Goal: Information Seeking & Learning: Learn about a topic

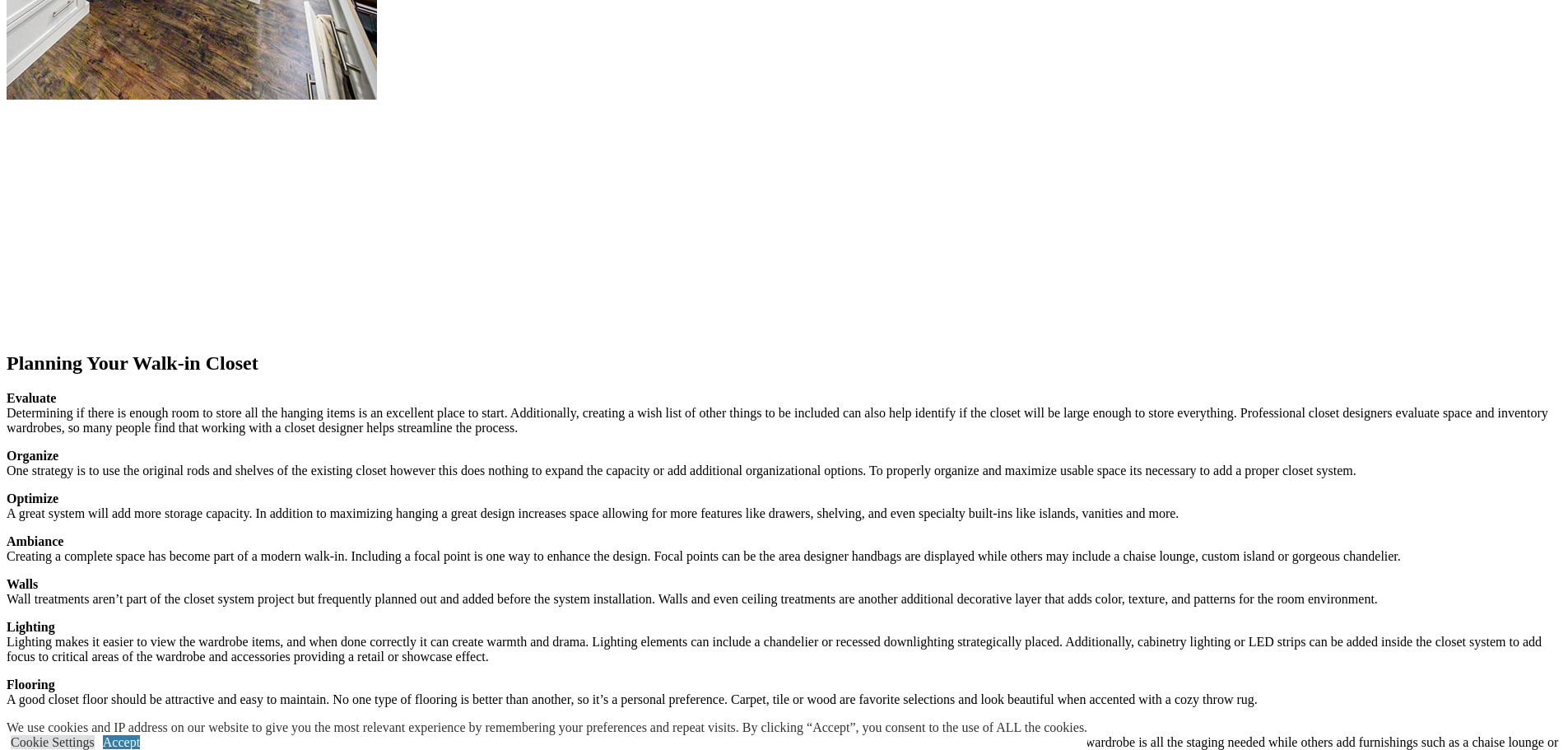
scroll to position [2551, 0]
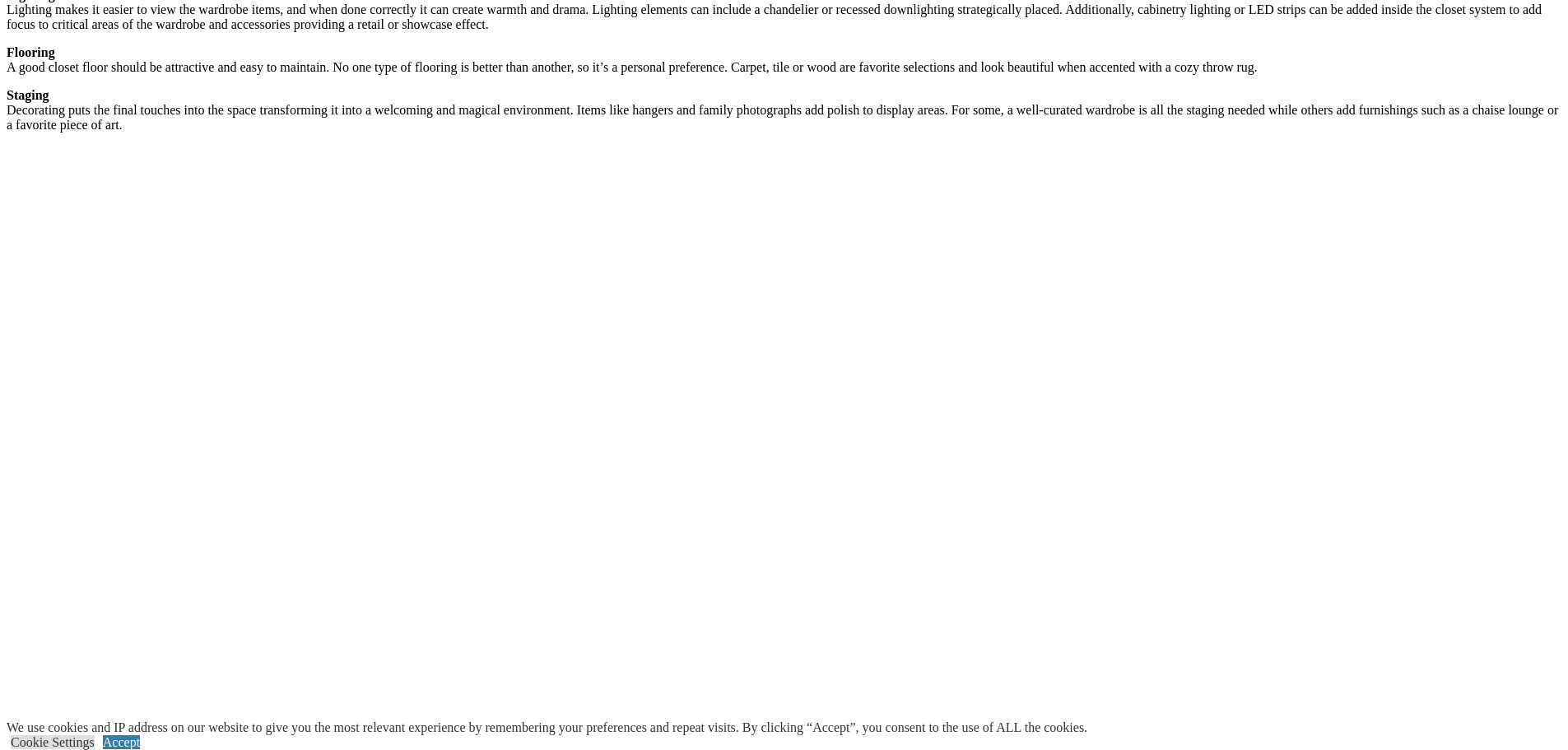
scroll to position [3046, 0]
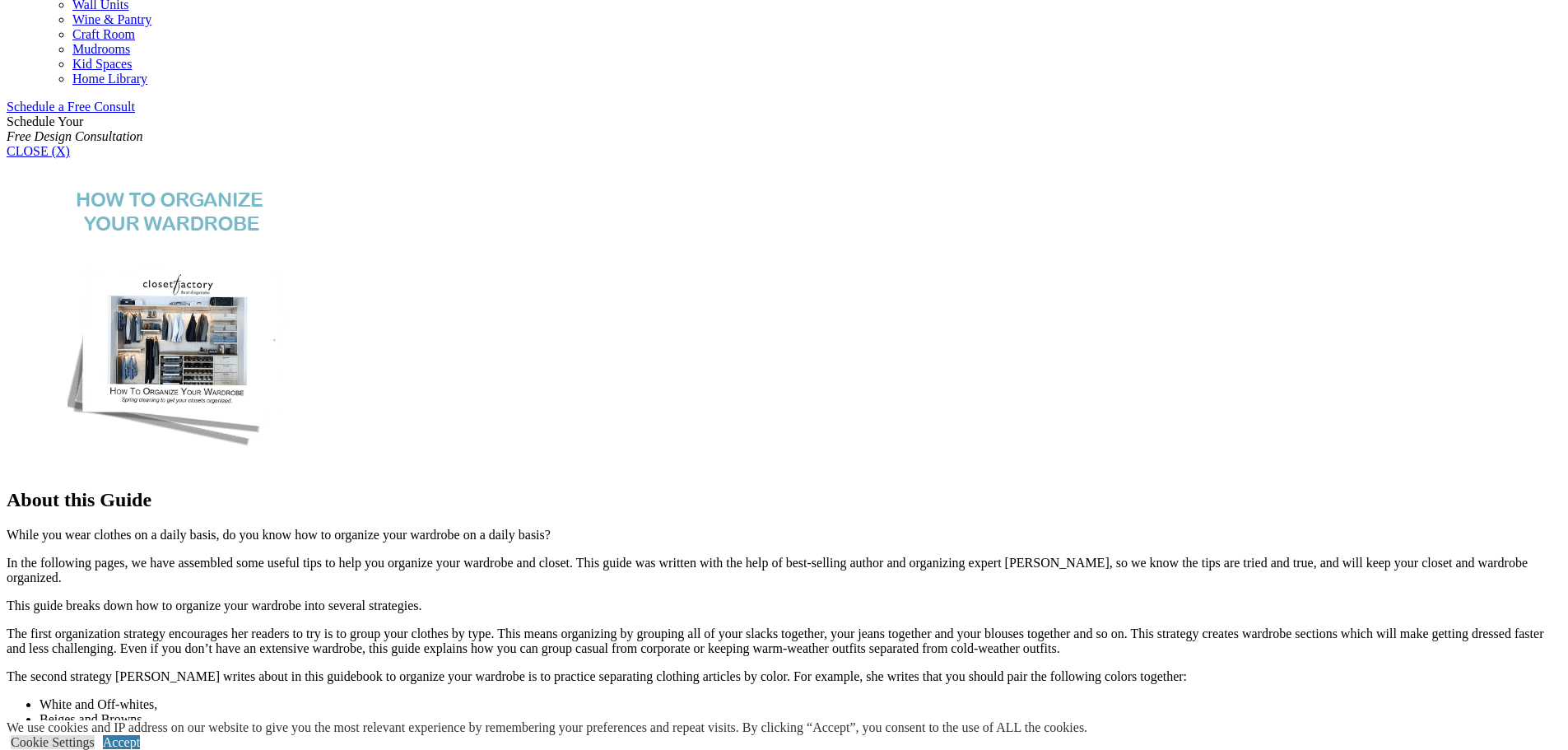
scroll to position [741, 0]
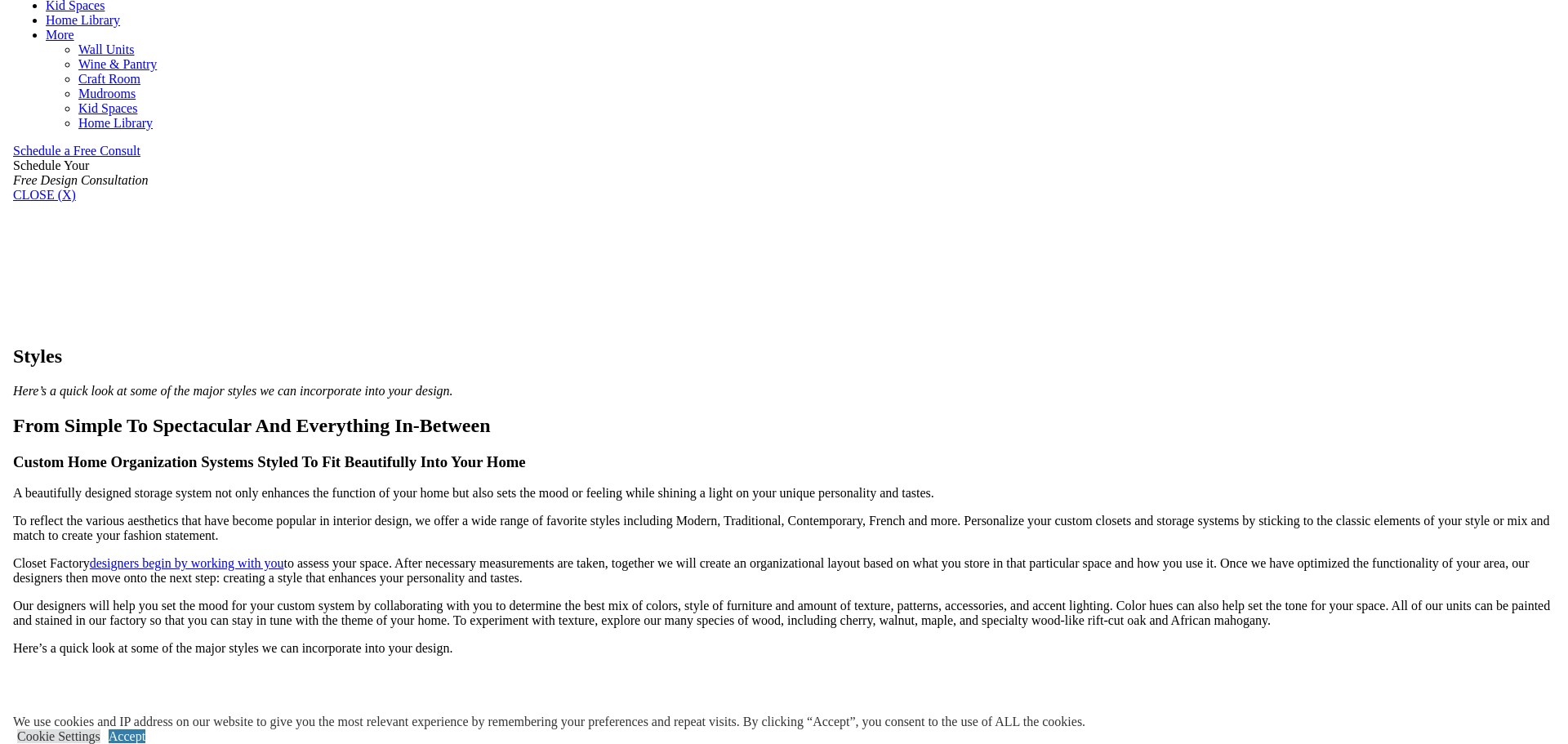
scroll to position [735, 0]
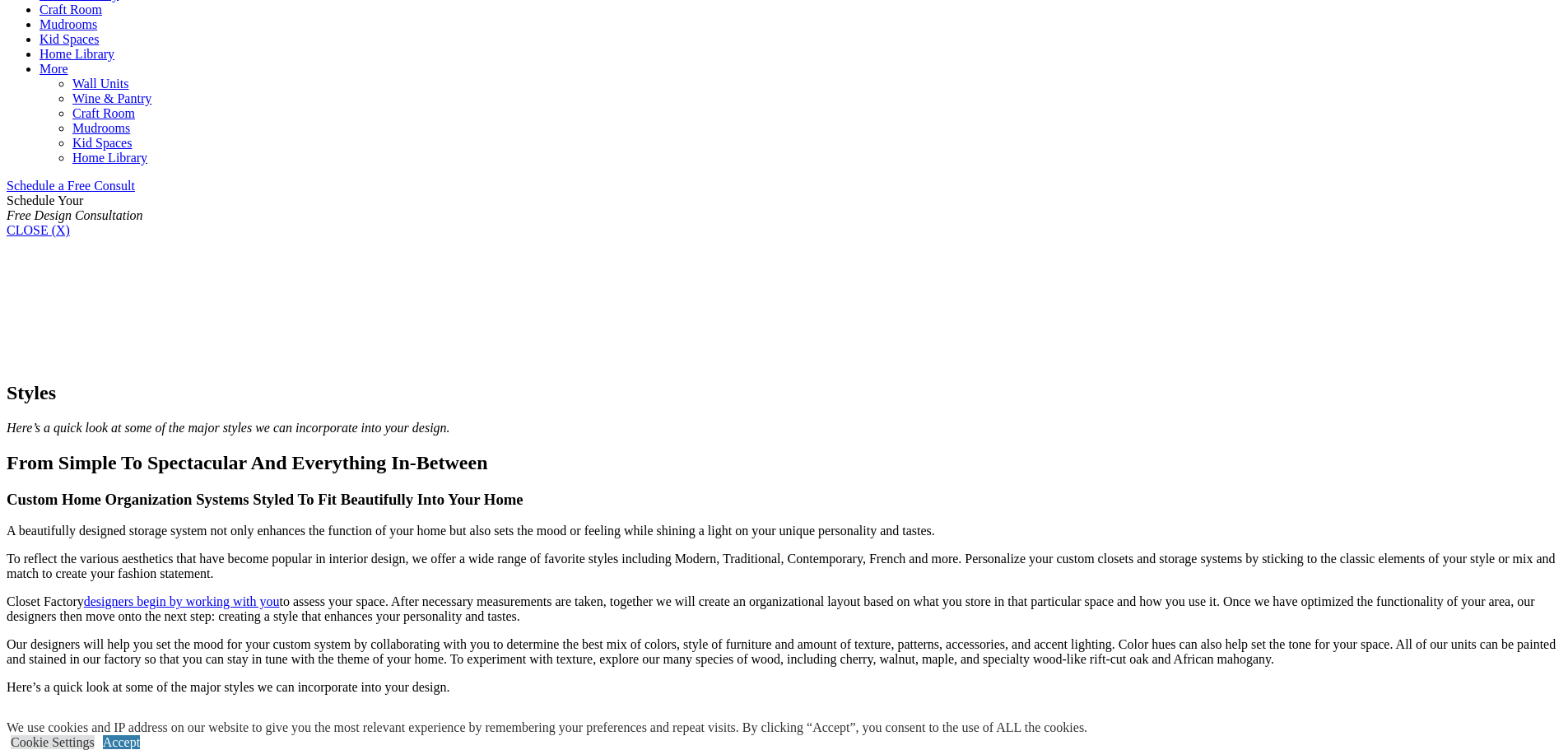
scroll to position [1257, 0]
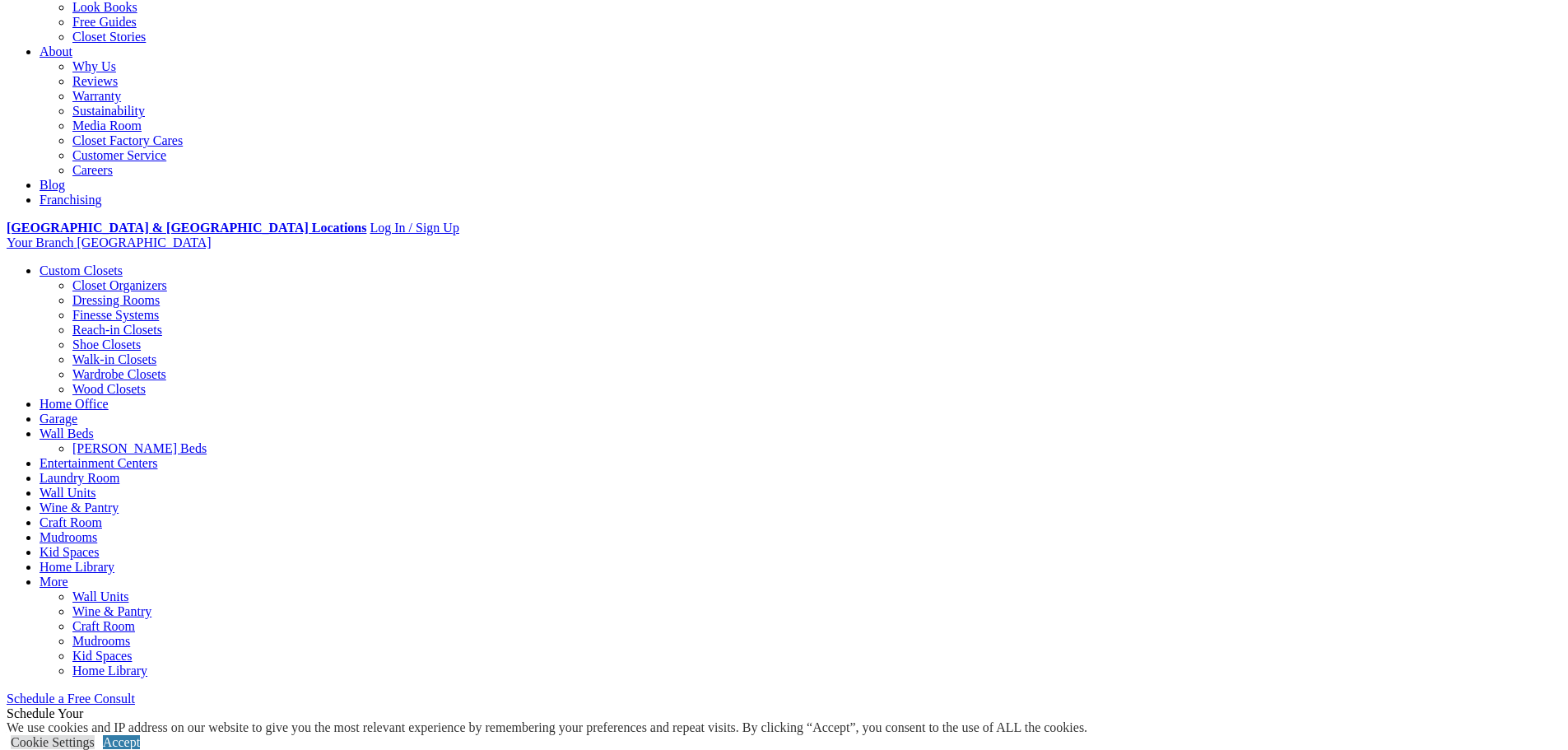
scroll to position [352, 0]
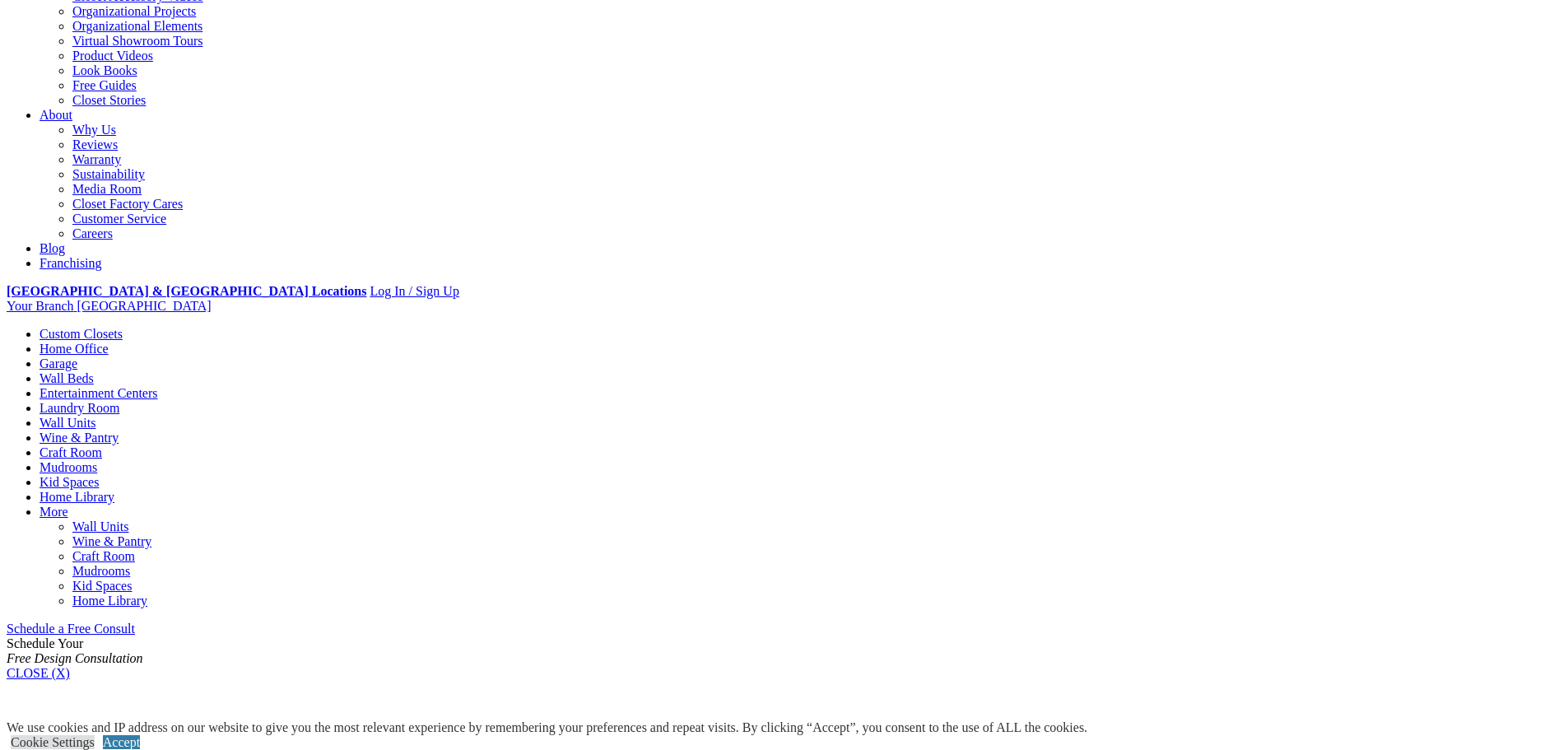
click at [78, 357] on link "Garage" at bounding box center [58, 363] width 38 height 14
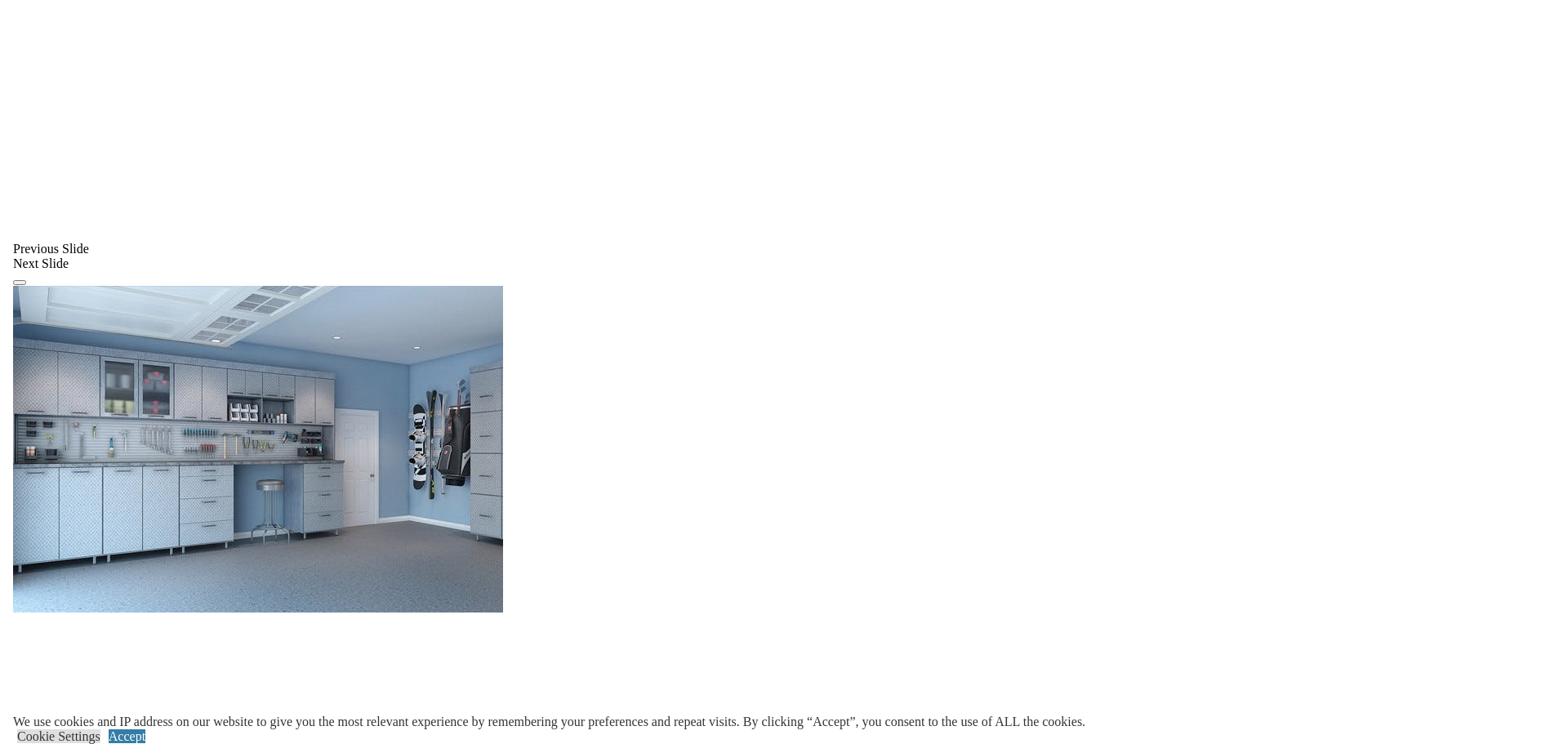
scroll to position [1306, 0]
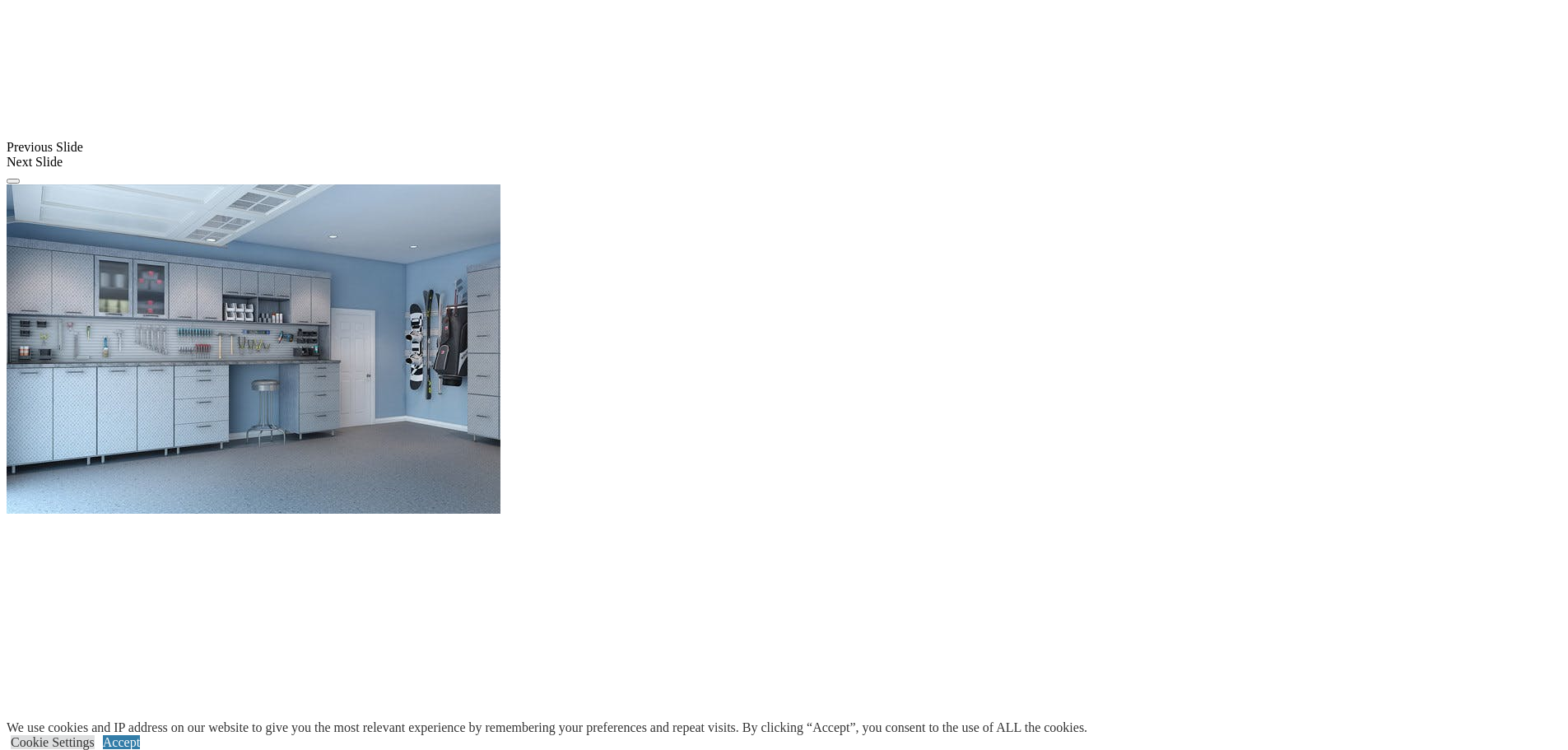
scroll to position [1751, 0]
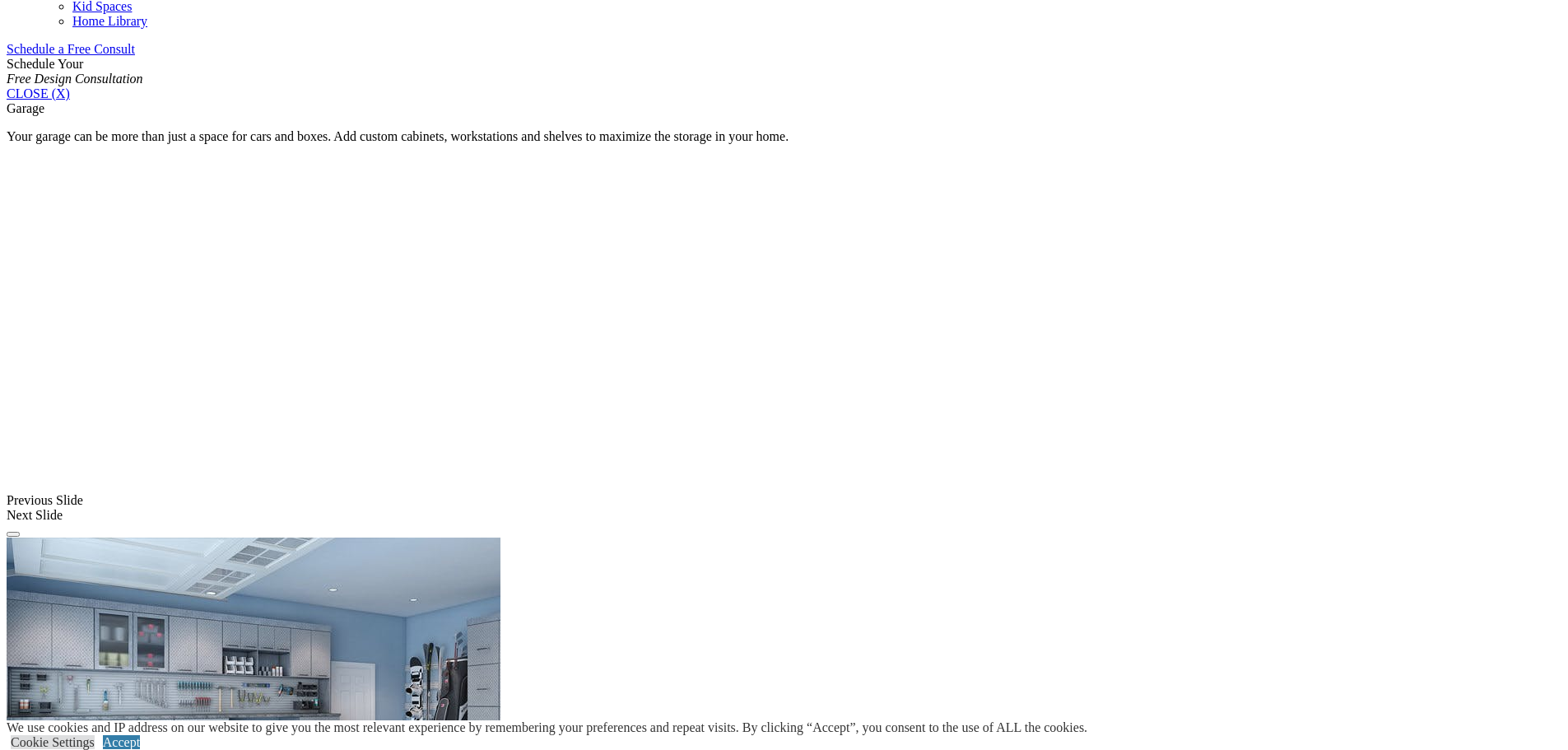
scroll to position [763, 0]
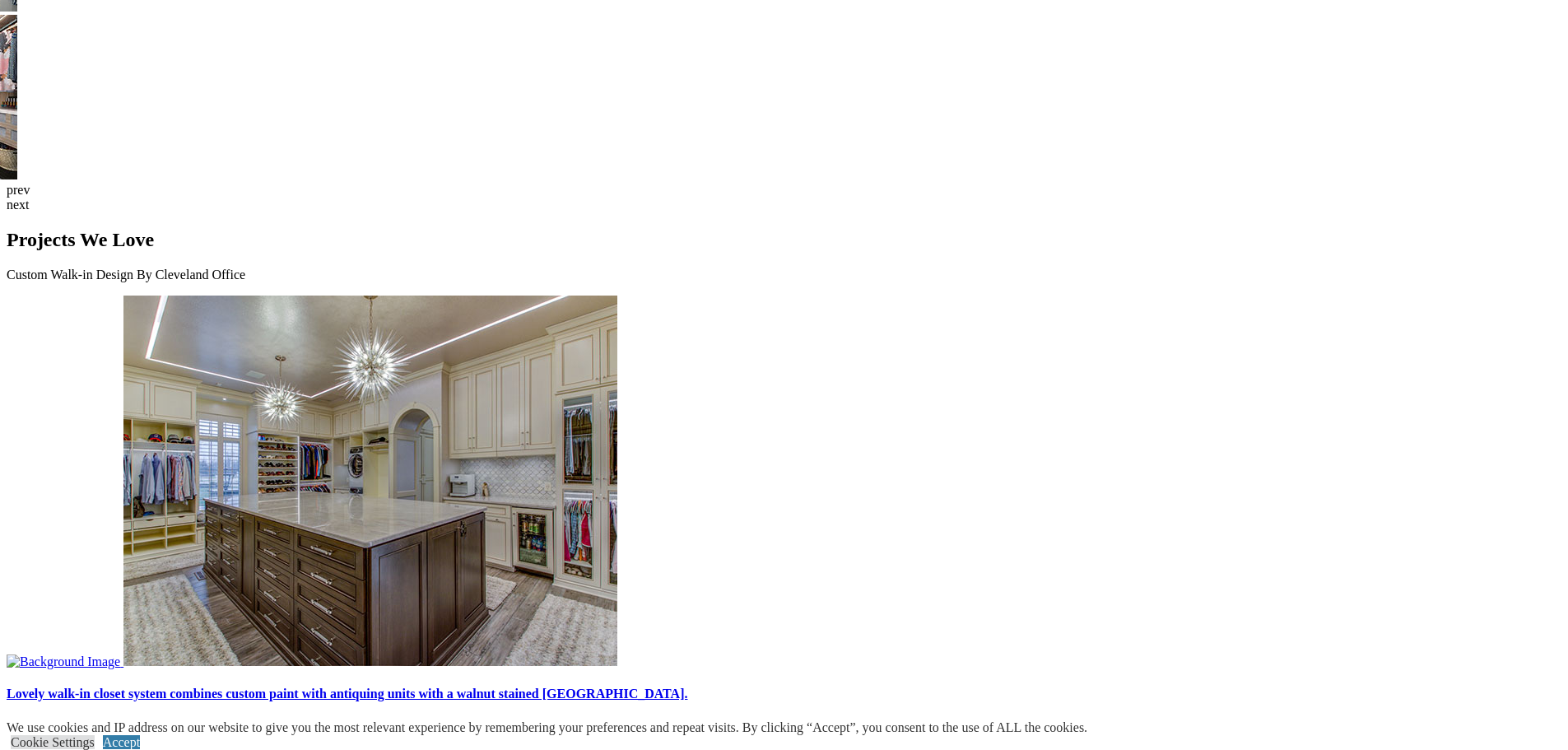
scroll to position [4603, 0]
